Goal: Information Seeking & Learning: Learn about a topic

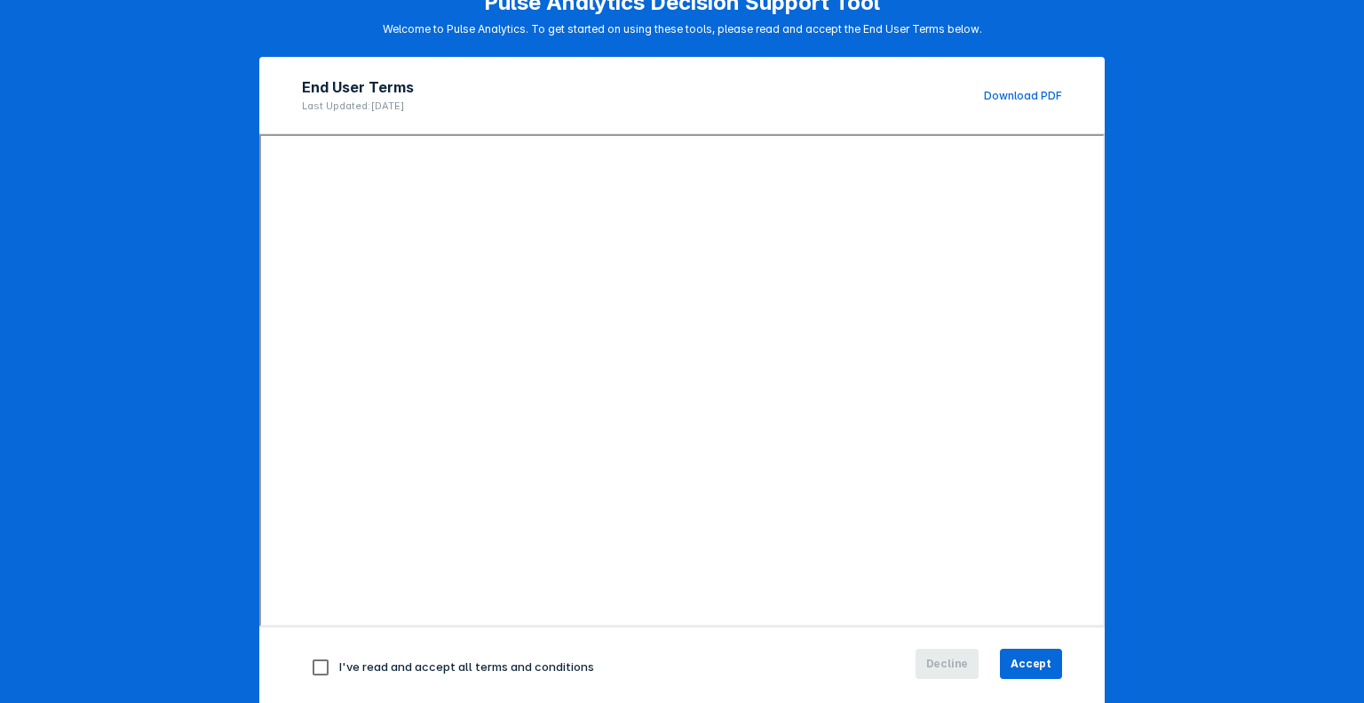
scroll to position [140, 0]
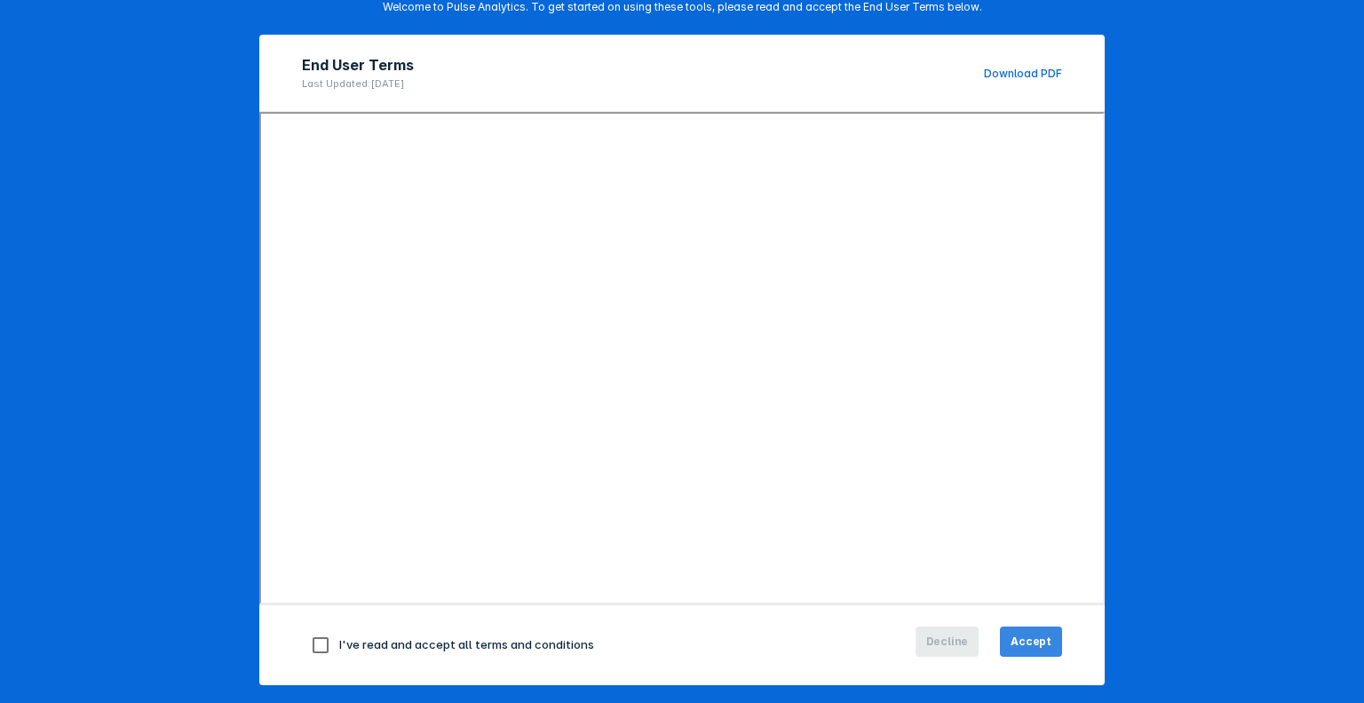
click at [1030, 639] on span "Accept" at bounding box center [1031, 641] width 41 height 16
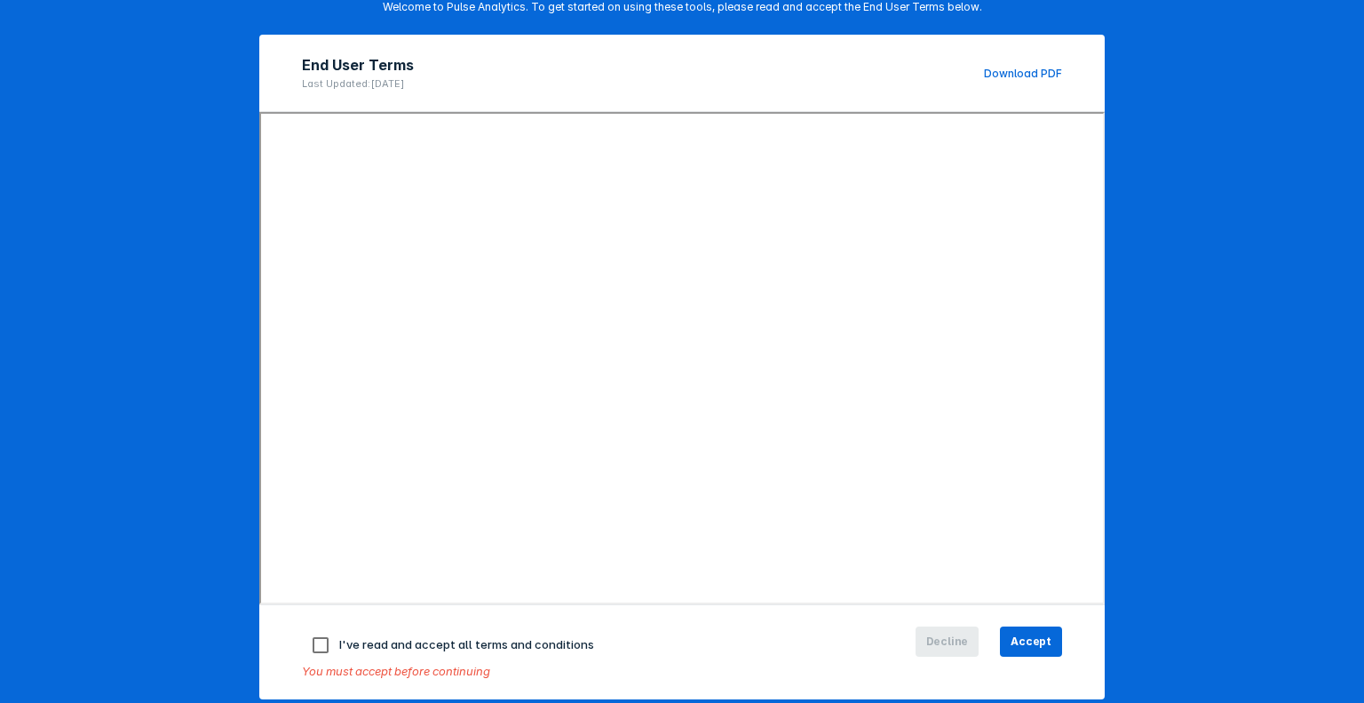
click at [536, 647] on span "I've read and accept all terms and conditions" at bounding box center [466, 644] width 255 height 14
click at [311, 641] on input "checkbox" at bounding box center [320, 644] width 37 height 37
checkbox input "true"
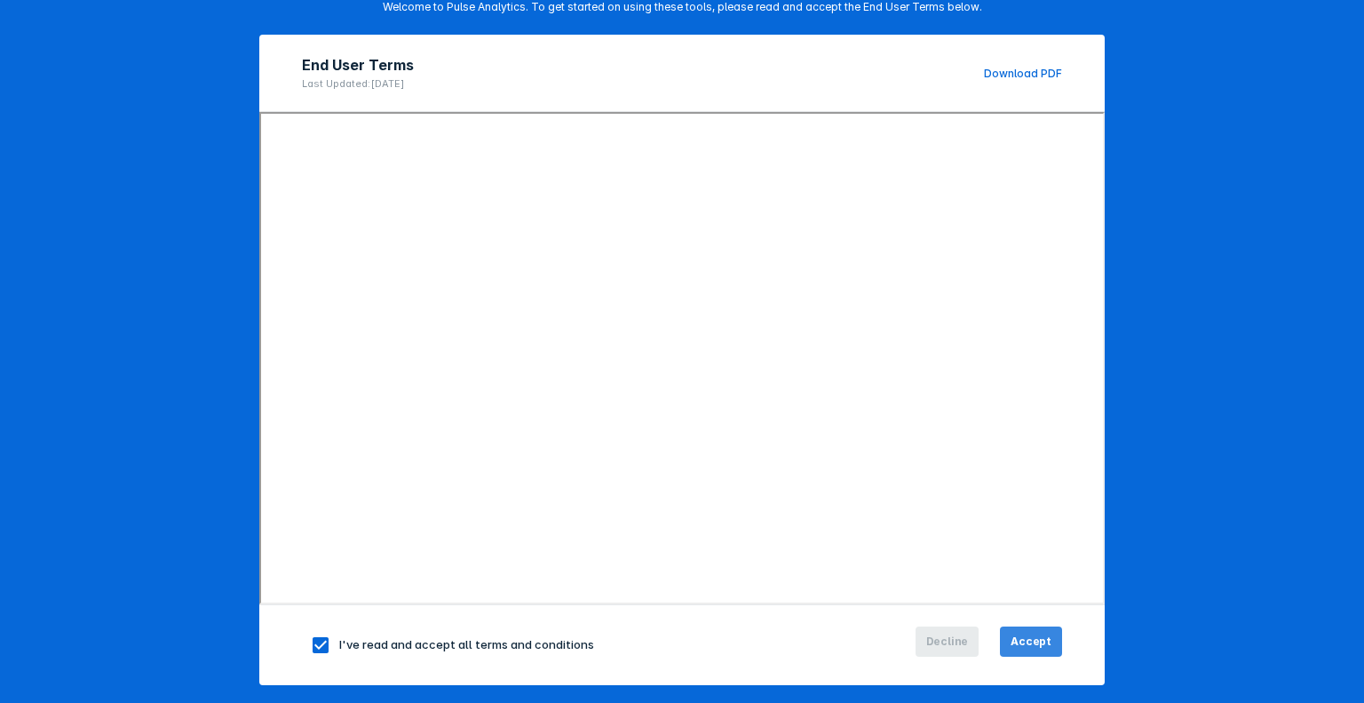
click at [1027, 646] on span "Accept" at bounding box center [1031, 641] width 41 height 16
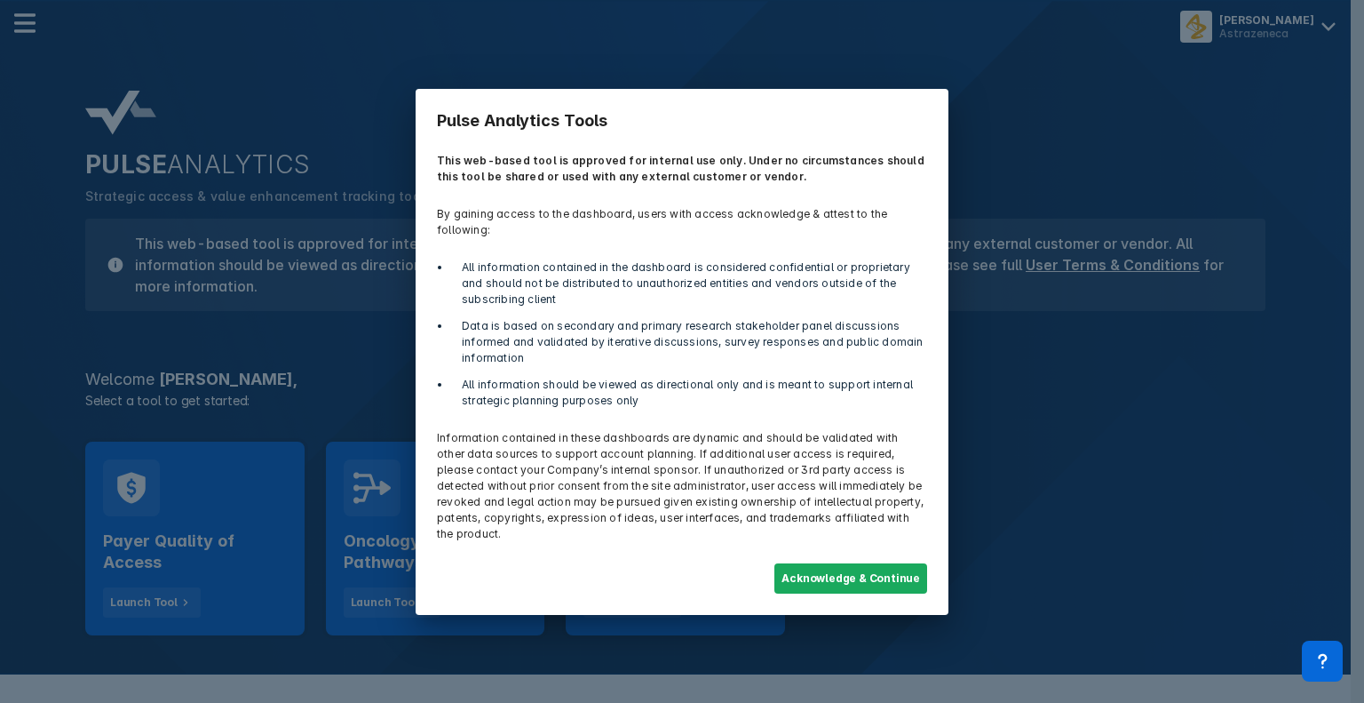
click at [0, 409] on div "Pulse Analytics Tools This web-based tool is approved for internal use only. Un…" at bounding box center [682, 351] width 1364 height 703
click at [835, 574] on button "Acknowledge & Continue" at bounding box center [850, 578] width 153 height 30
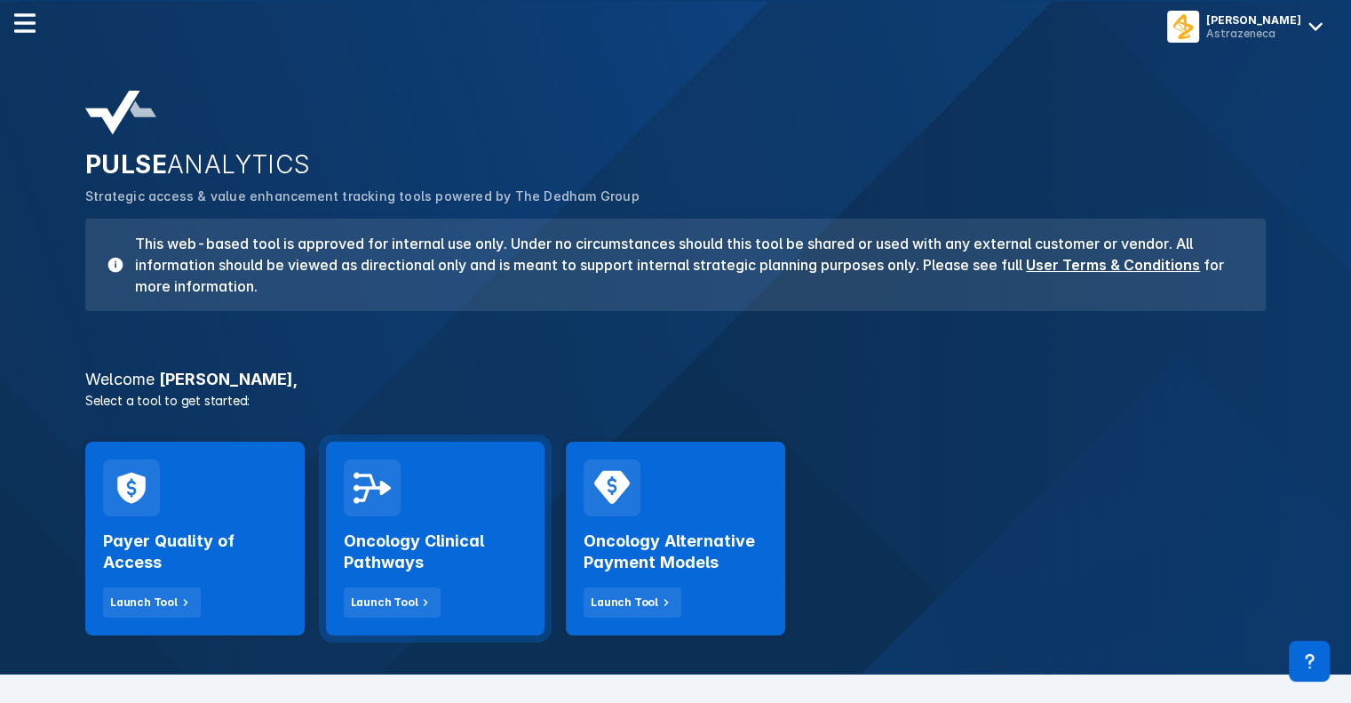
click at [458, 548] on h2 "Oncology Clinical Pathways" at bounding box center [436, 551] width 184 height 43
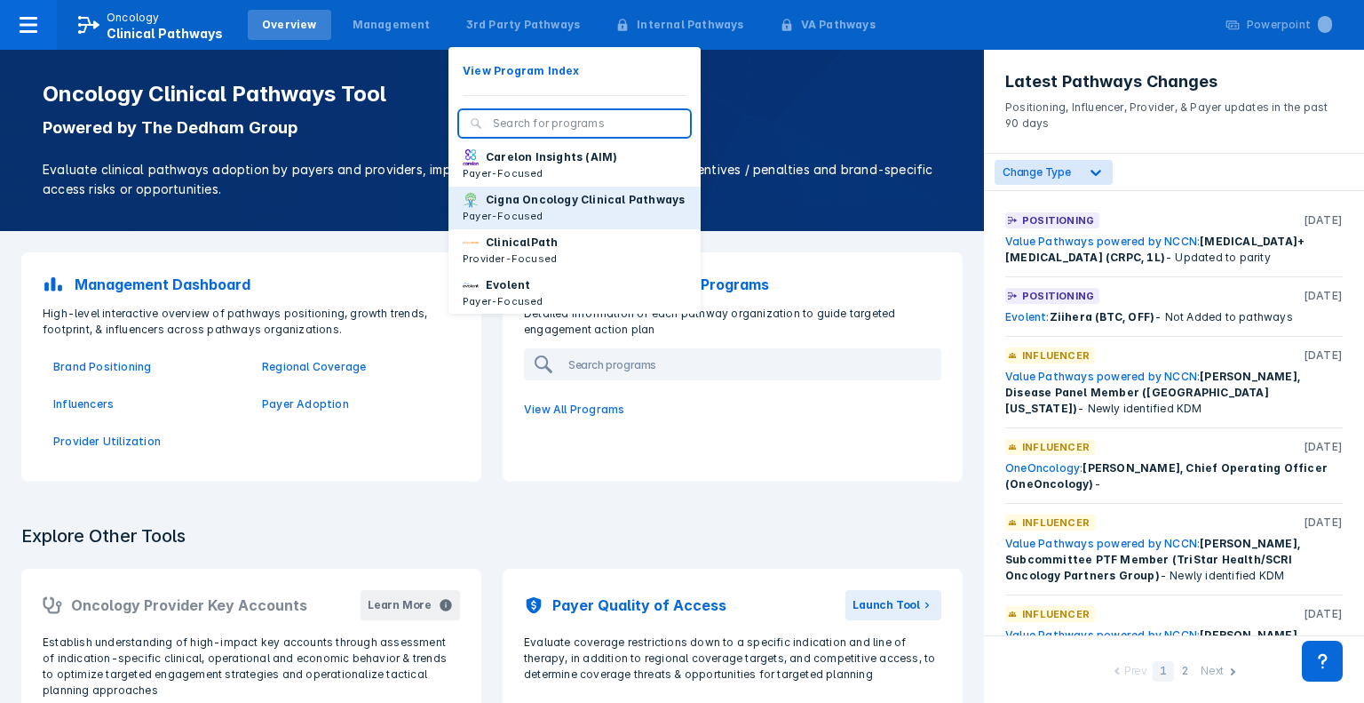
click at [533, 208] on p "Cigna Oncology Clinical Pathways" at bounding box center [585, 200] width 199 height 16
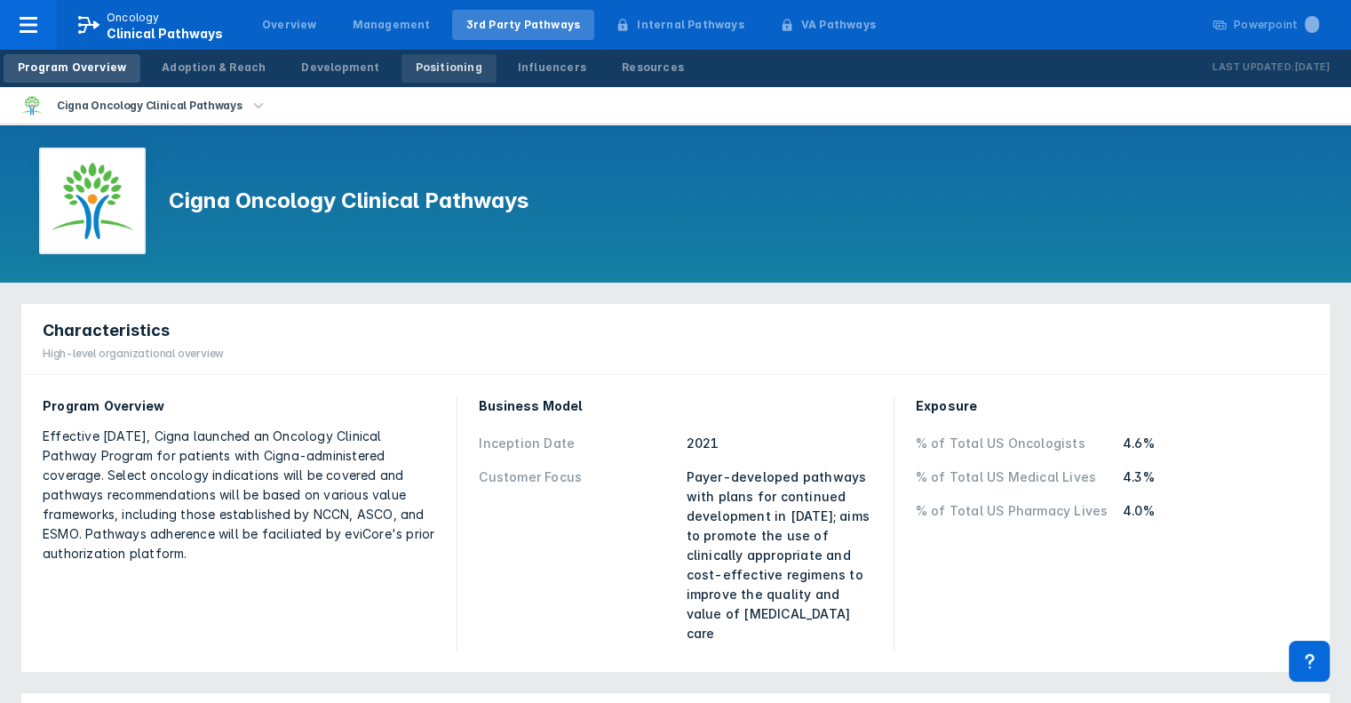
click at [417, 70] on div "Positioning" at bounding box center [449, 68] width 67 height 16
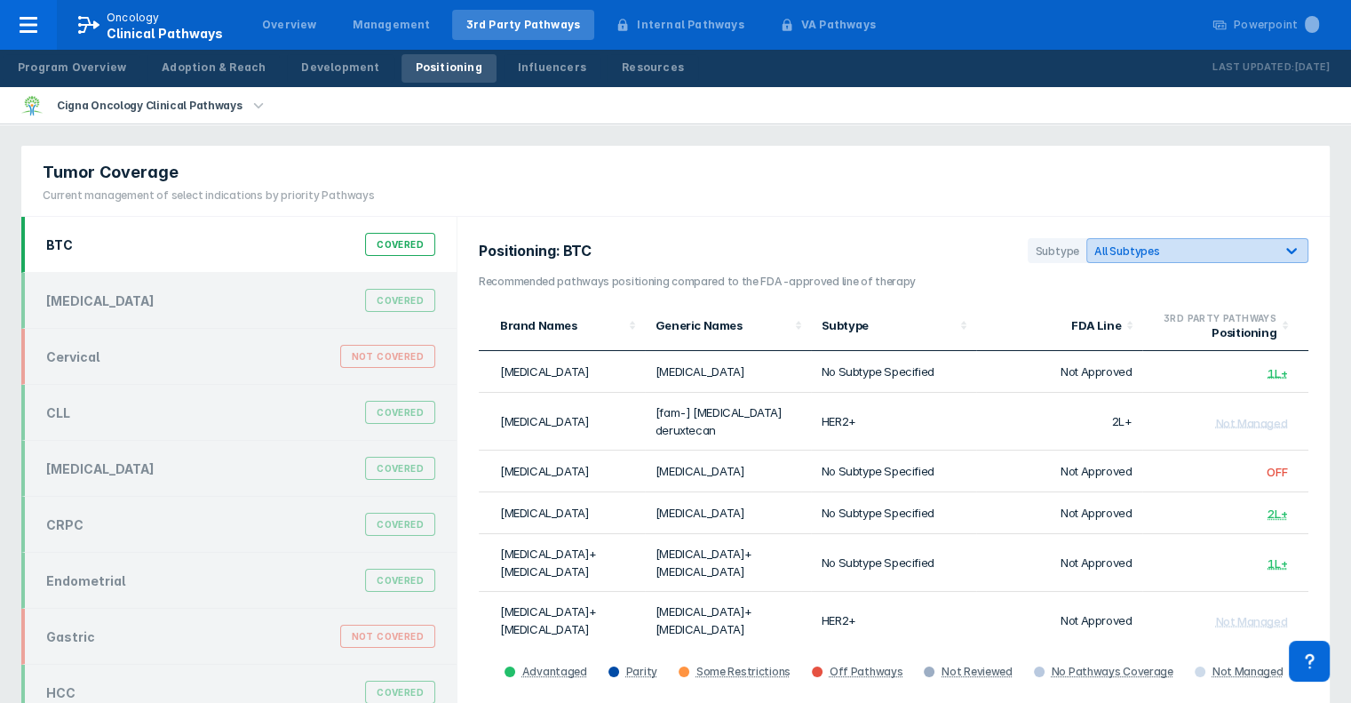
click at [1119, 244] on span "All Subtypes" at bounding box center [1127, 250] width 66 height 13
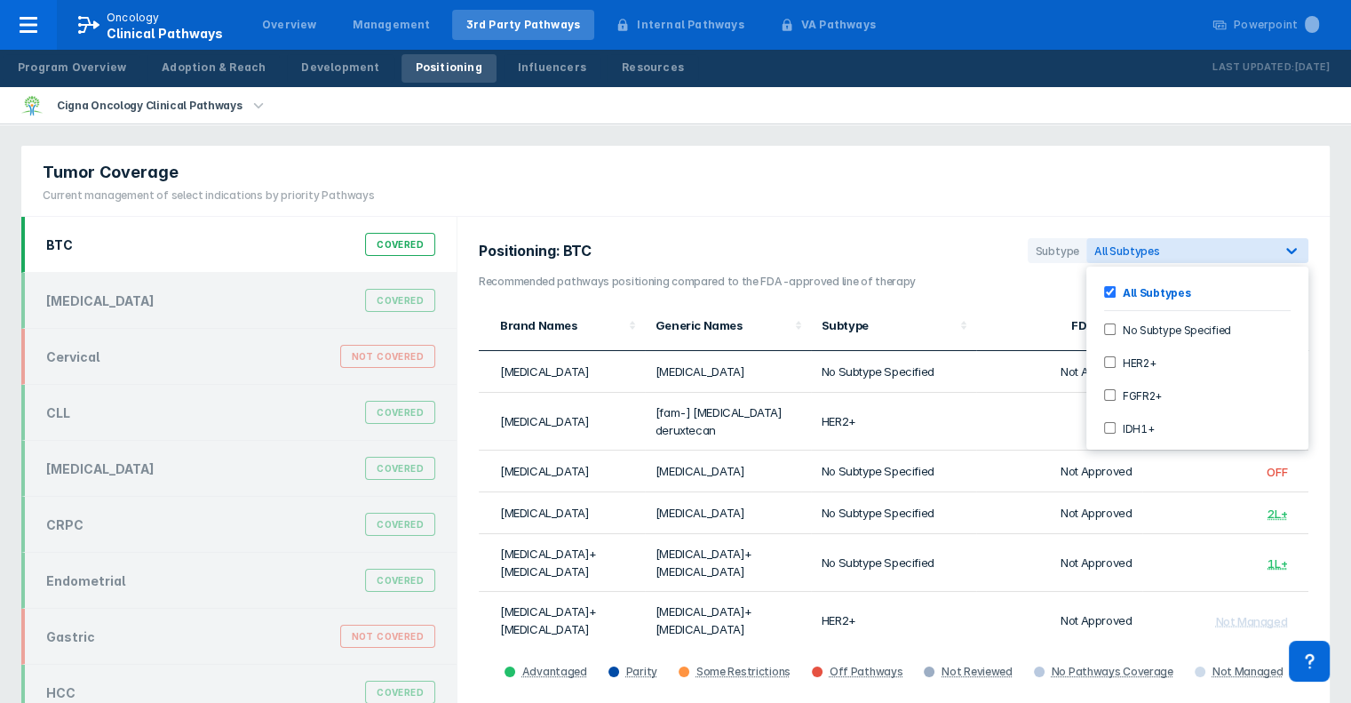
click at [853, 250] on section "Positioning: BTC Subtype 5 results available. Use Up and Down to choose options…" at bounding box center [894, 256] width 830 height 36
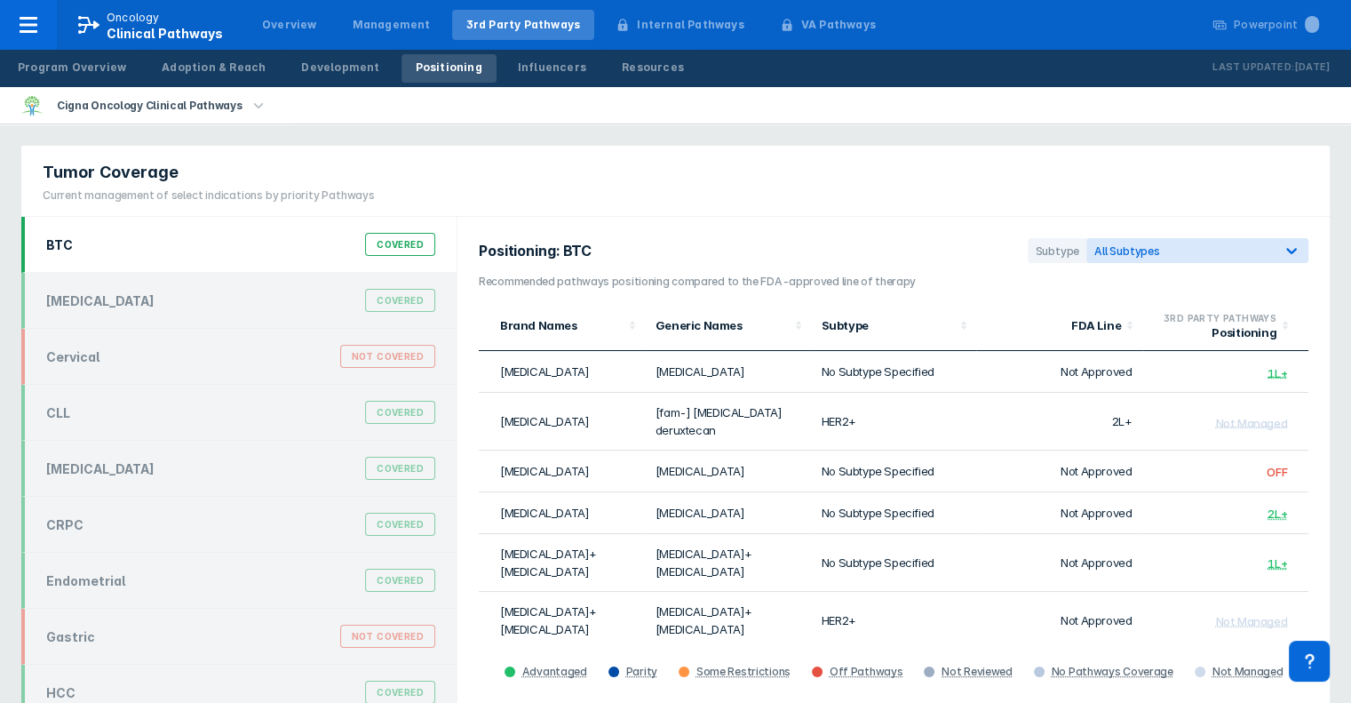
click at [243, 116] on li "Cigna Oncology Clinical Pathways" at bounding box center [145, 105] width 290 height 36
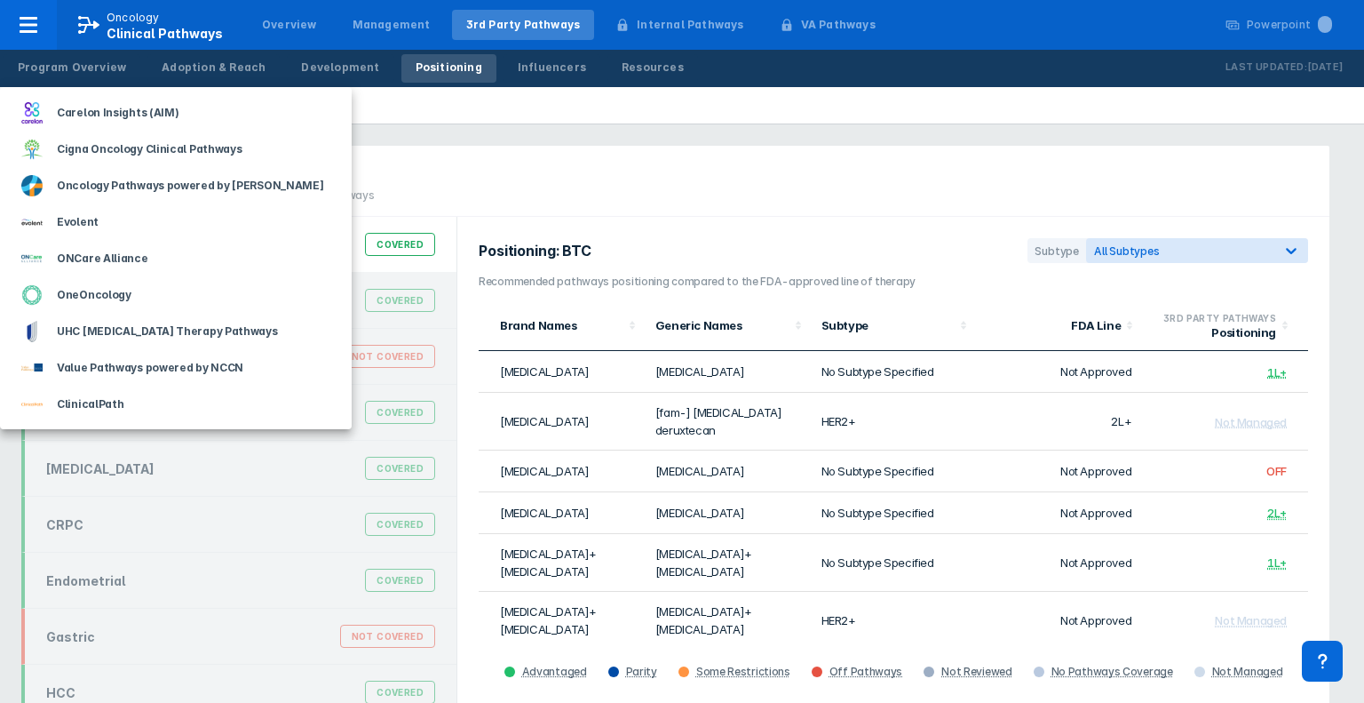
click at [593, 197] on div at bounding box center [682, 351] width 1364 height 703
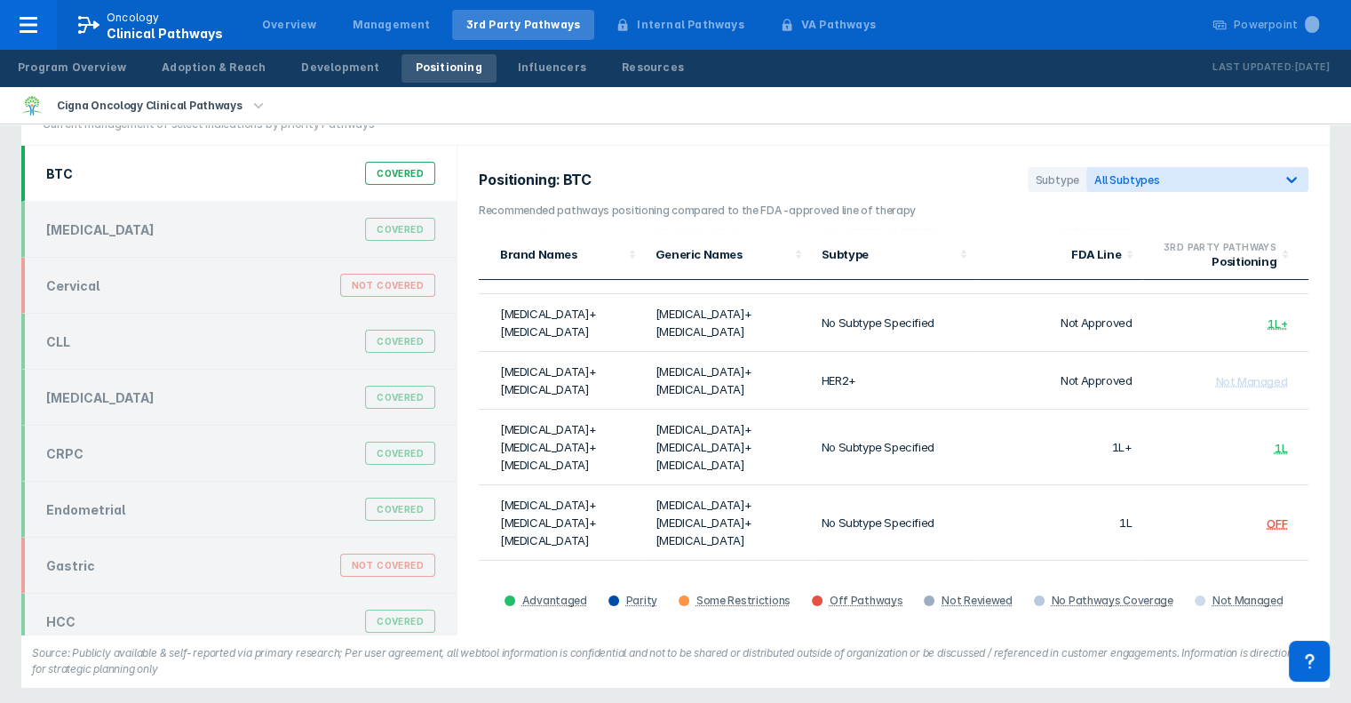
scroll to position [212, 0]
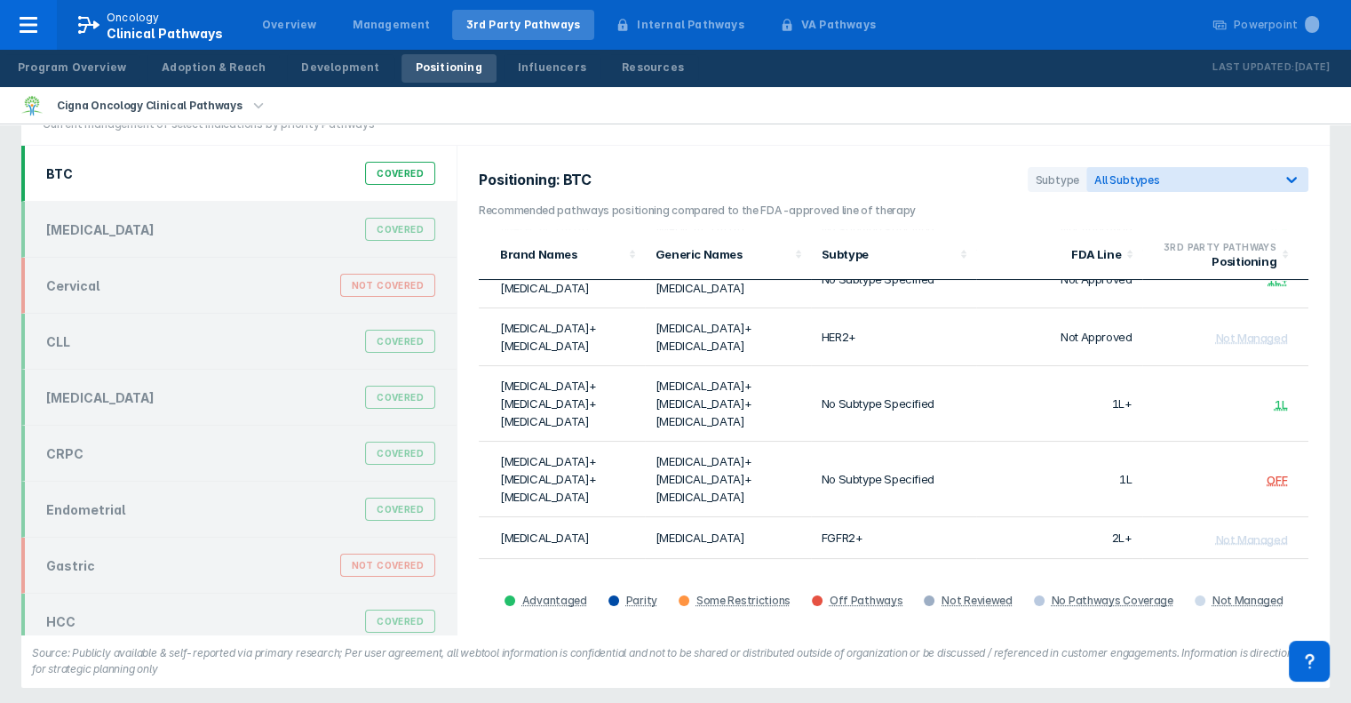
click at [458, 507] on div "Positioning: BTC Subtype All Subtypes Recommended pathways positioning compared…" at bounding box center [893, 390] width 872 height 488
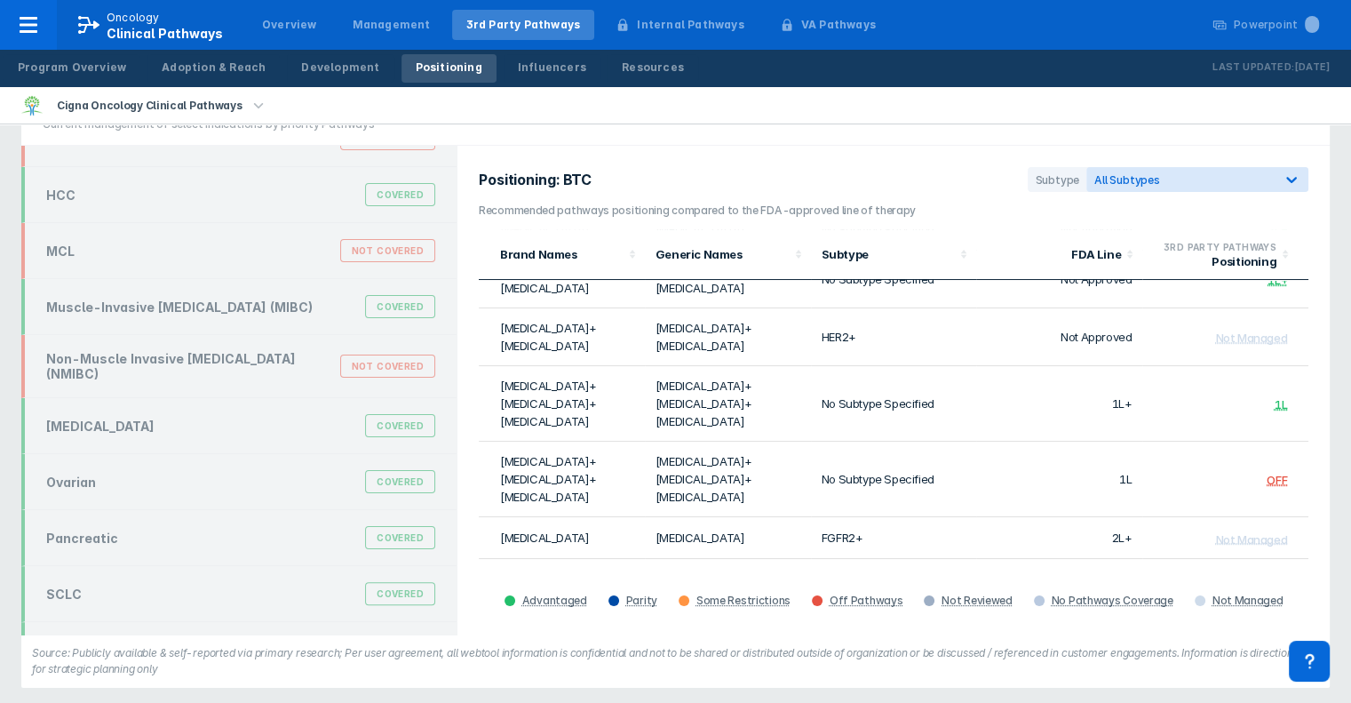
drag, startPoint x: 460, startPoint y: 514, endPoint x: 458, endPoint y: 441, distance: 72.8
click at [458, 441] on div "Positioning: BTC Subtype All Subtypes Recommended pathways positioning compared…" at bounding box center [893, 390] width 872 height 488
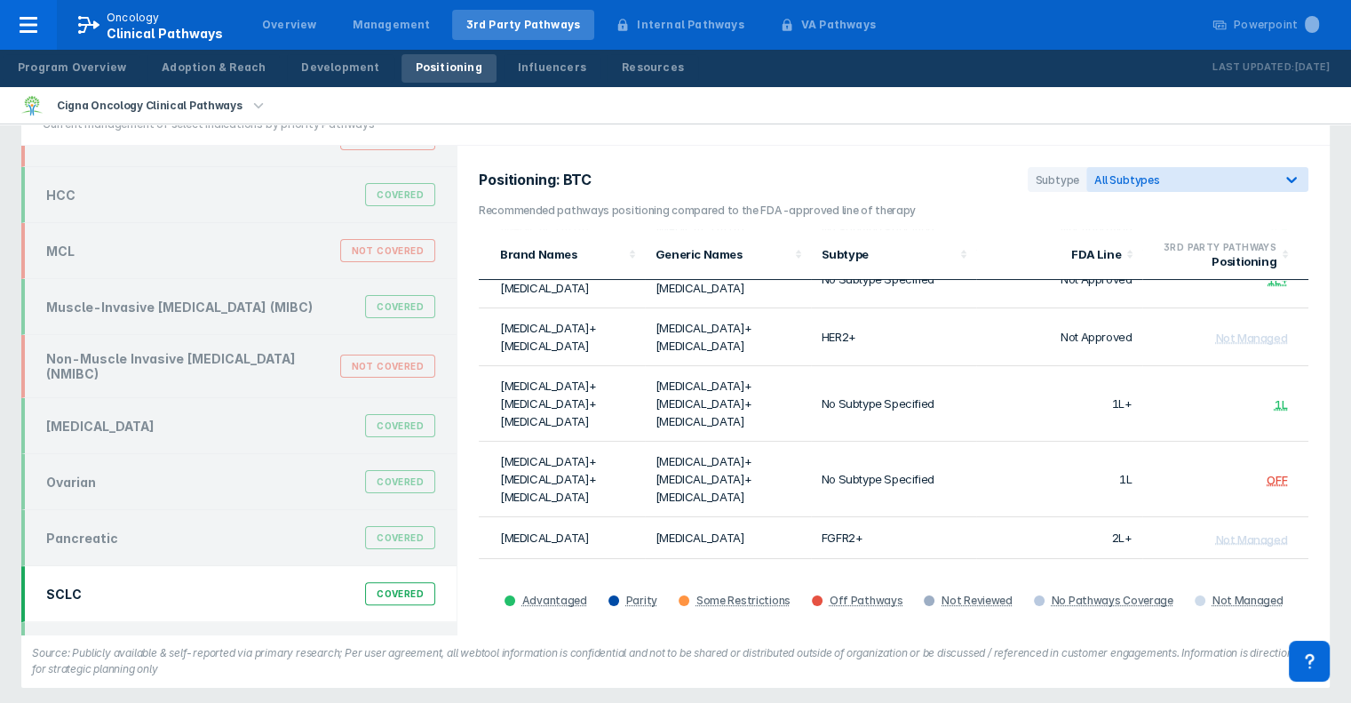
click at [156, 576] on div "SCLC Covered" at bounding box center [241, 593] width 410 height 34
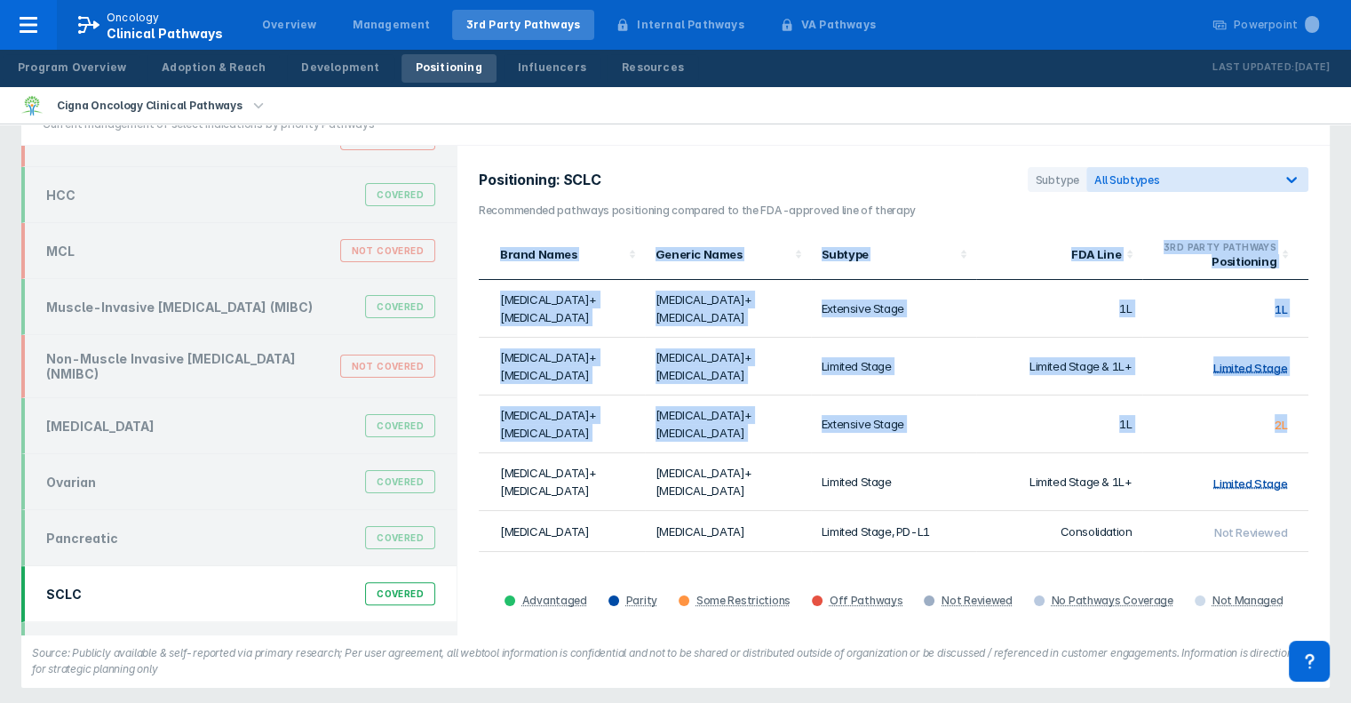
drag, startPoint x: 1292, startPoint y: 373, endPoint x: 1302, endPoint y: 436, distance: 63.8
click at [1302, 436] on div "Brand Names Generic Names Subtype FDA Line 3RD PARTY PATHWAYS Positioning carbo…" at bounding box center [894, 397] width 830 height 337
click at [1322, 463] on div "Positioning: SCLC Subtype All Subtypes Recommended pathways positioning compare…" at bounding box center [893, 390] width 872 height 488
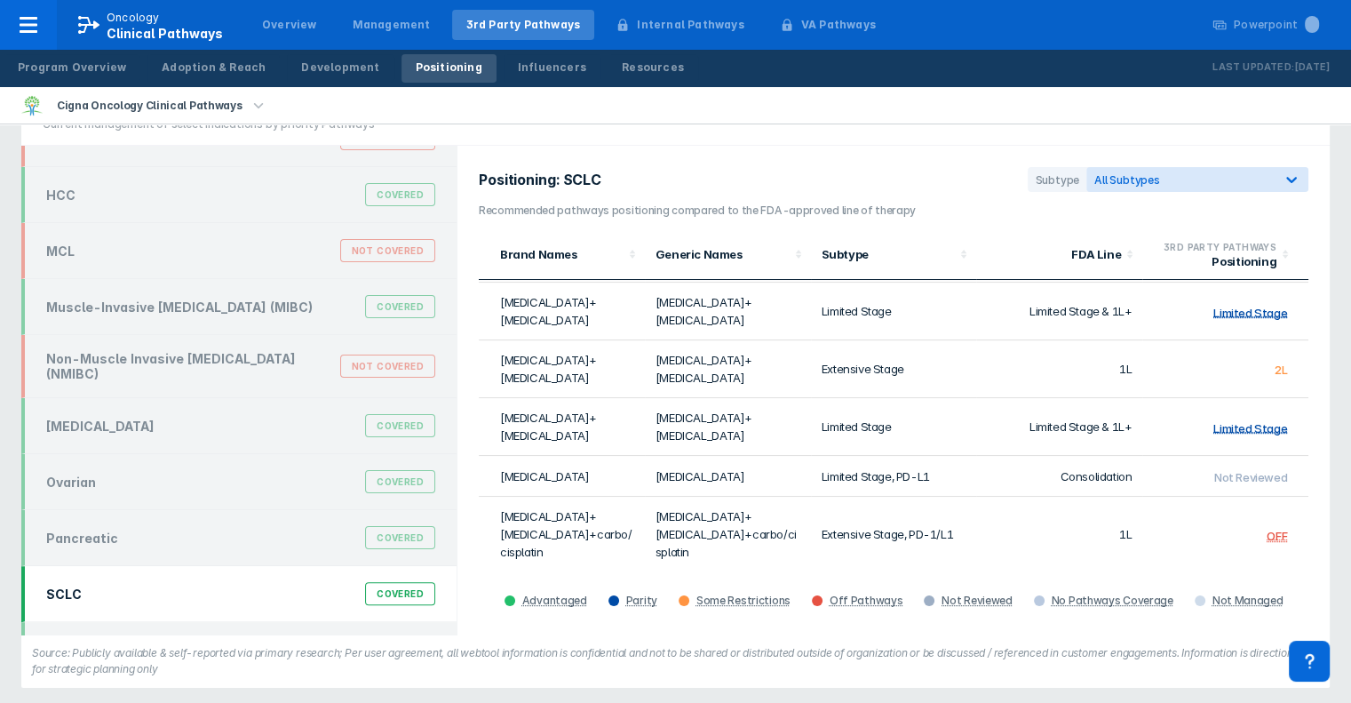
scroll to position [89, 0]
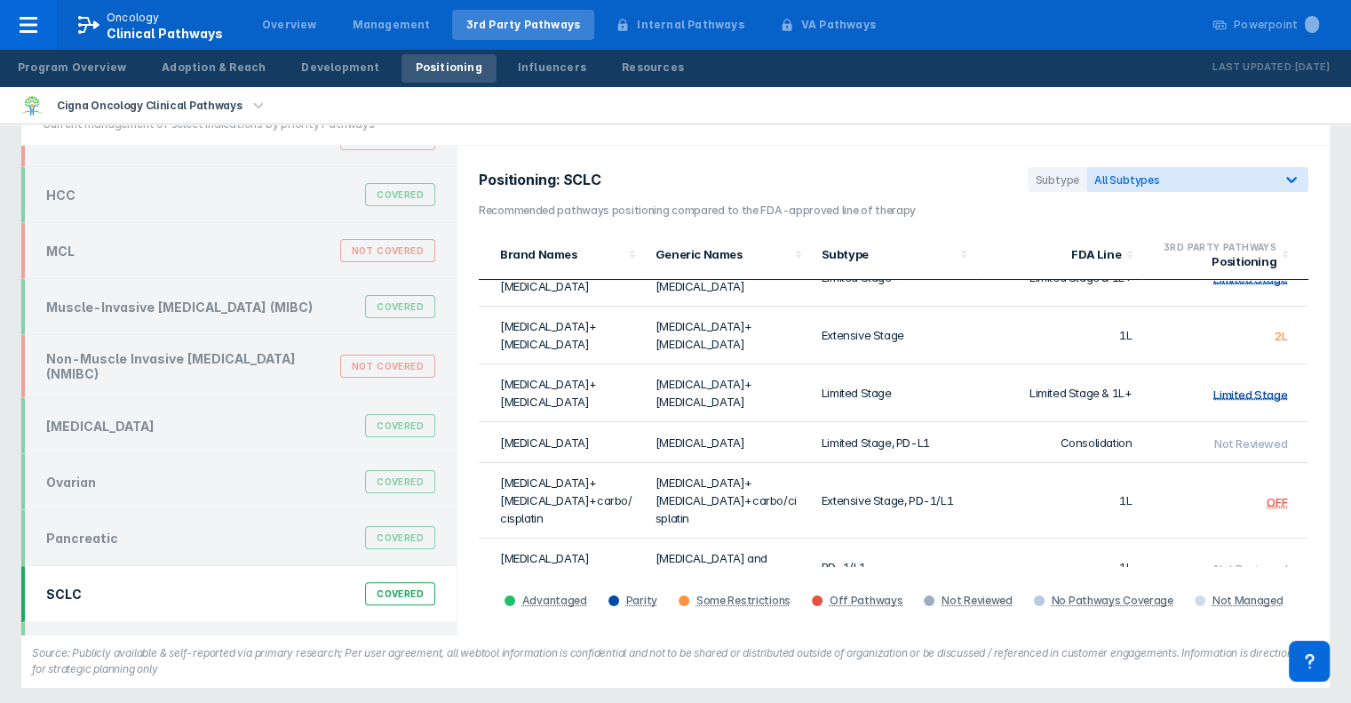
click at [1274, 463] on td "OFF" at bounding box center [1225, 500] width 166 height 75
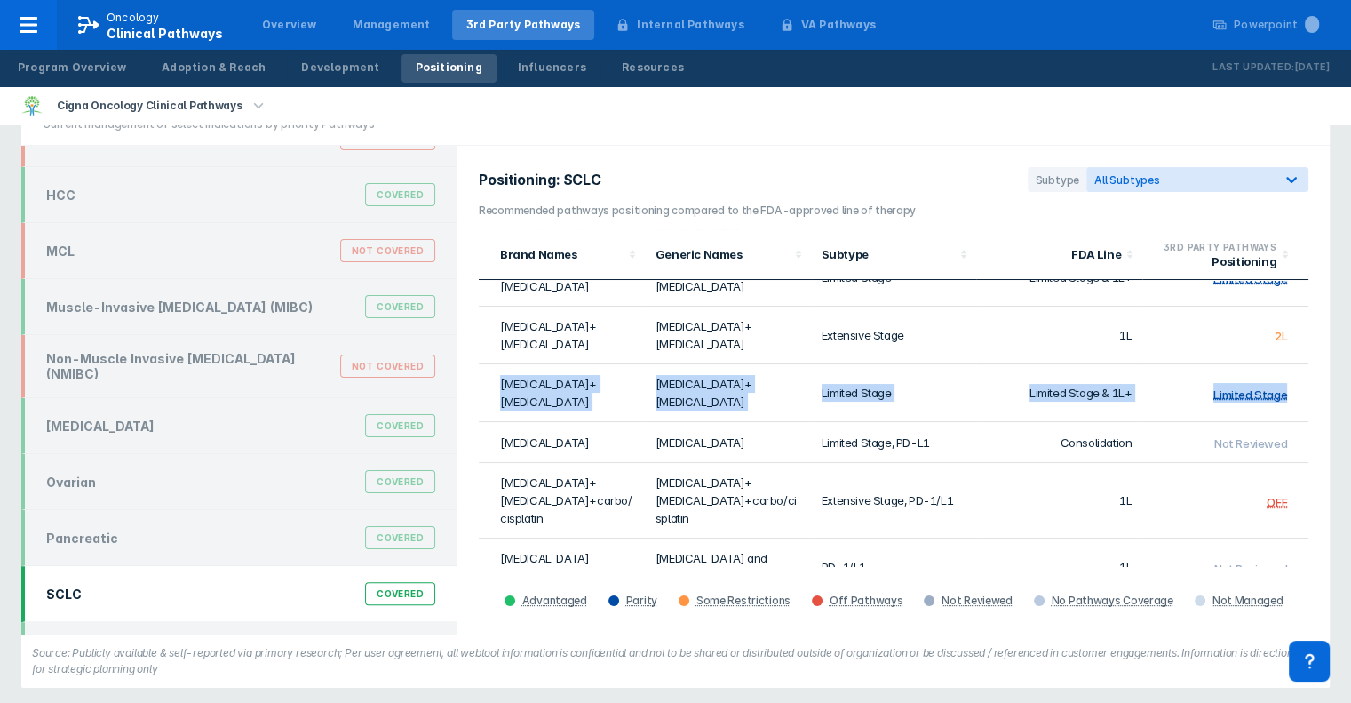
drag, startPoint x: 1293, startPoint y: 350, endPoint x: 1274, endPoint y: 307, distance: 46.9
click at [1274, 307] on tbody "carboplatin+etoposide carboplatin+etoposide Extensive Stage 1L 1L carboplatin+e…" at bounding box center [894, 431] width 830 height 480
